Goal: Transaction & Acquisition: Purchase product/service

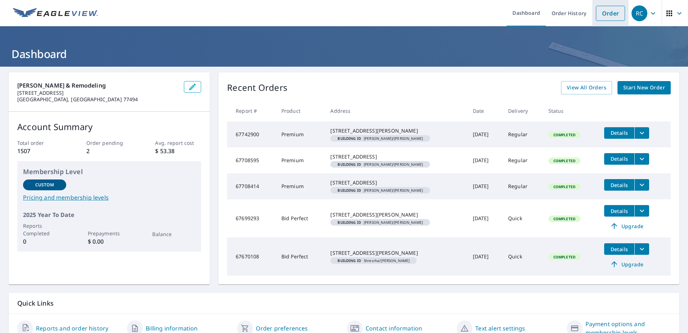
click at [601, 12] on link "Order" at bounding box center [610, 13] width 29 height 15
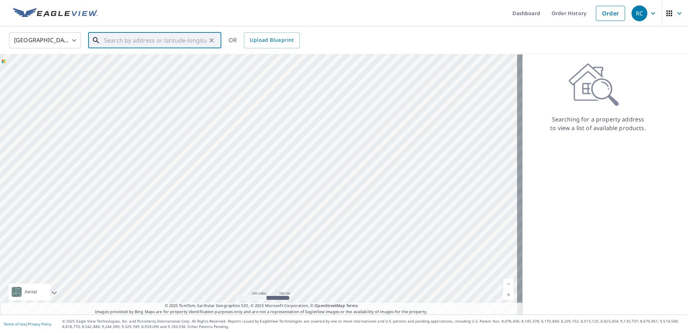
click at [196, 41] on input "text" at bounding box center [155, 40] width 103 height 20
click at [173, 66] on p "[GEOGRAPHIC_DATA]" at bounding box center [159, 69] width 113 height 7
type input "[STREET_ADDRESS]"
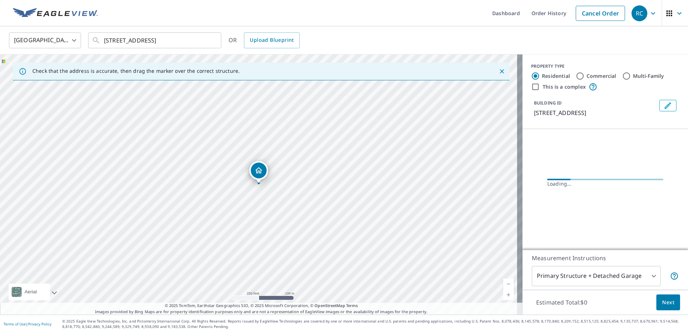
click at [505, 292] on link "Current Level 17, Zoom In" at bounding box center [508, 294] width 11 height 11
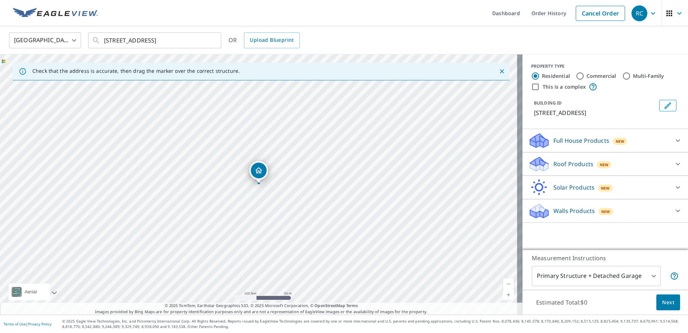
click at [505, 292] on link "Current Level 18, Zoom In" at bounding box center [508, 294] width 11 height 11
click at [505, 292] on link "Current Level 19, Zoom In Disabled" at bounding box center [508, 294] width 11 height 11
click at [664, 103] on icon "Edit building 1" at bounding box center [668, 105] width 9 height 9
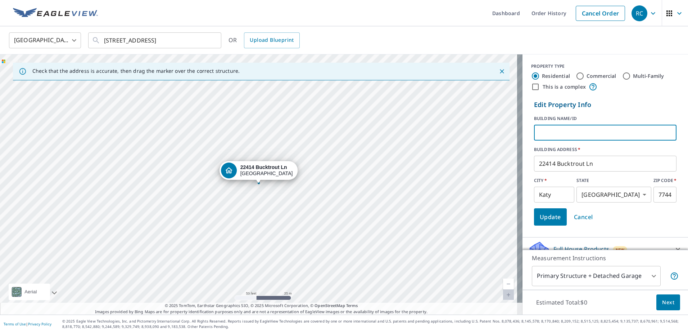
click at [577, 132] on input "text" at bounding box center [605, 132] width 143 height 20
type input "[PERSON_NAME]/[PERSON_NAME]"
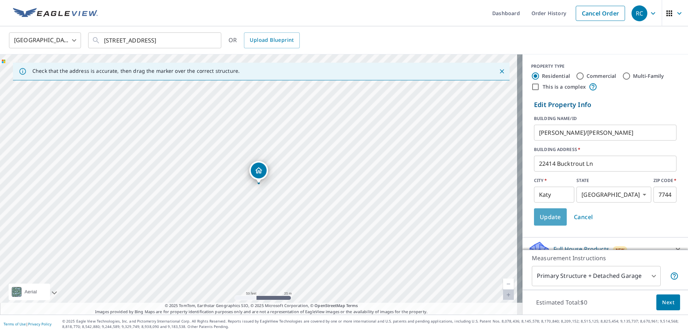
click at [540, 218] on span "Update" at bounding box center [550, 217] width 21 height 10
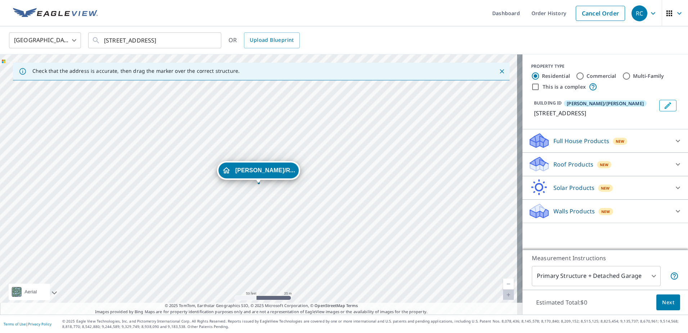
click at [674, 164] on icon at bounding box center [678, 164] width 9 height 9
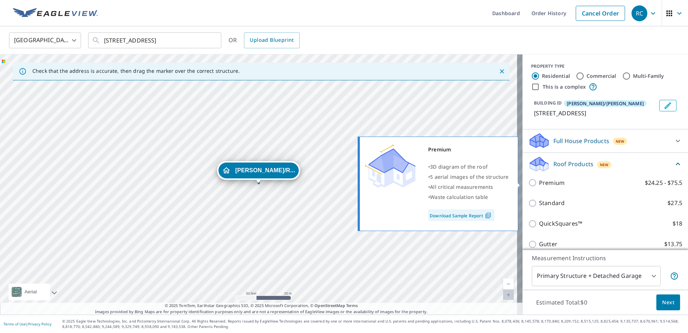
click at [528, 181] on input "Premium $24.25 - $75.5" at bounding box center [533, 182] width 11 height 9
checkbox input "true"
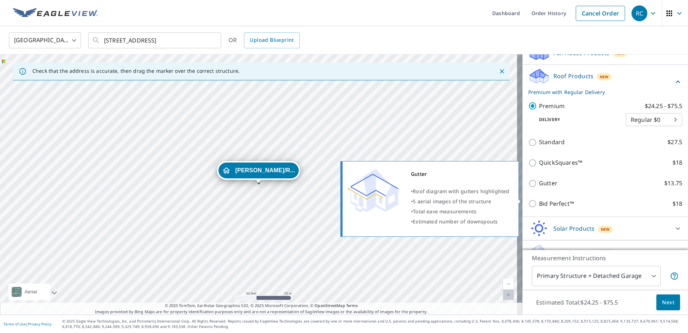
scroll to position [102, 0]
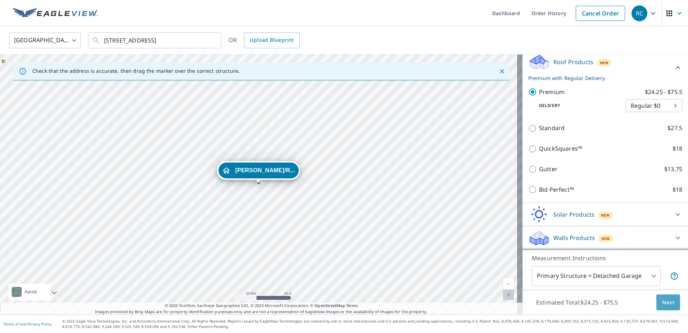
click at [662, 300] on span "Next" at bounding box center [668, 302] width 12 height 9
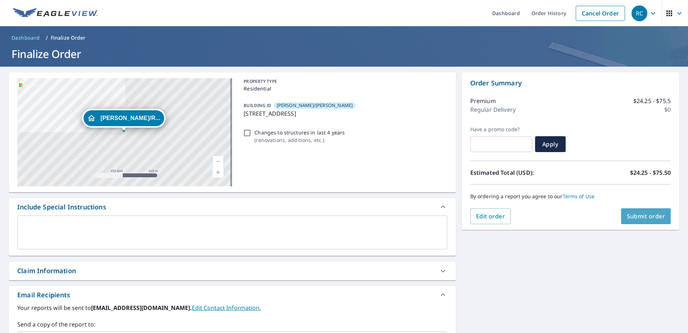
click at [634, 213] on span "Submit order" at bounding box center [646, 216] width 39 height 8
